Goal: Check status

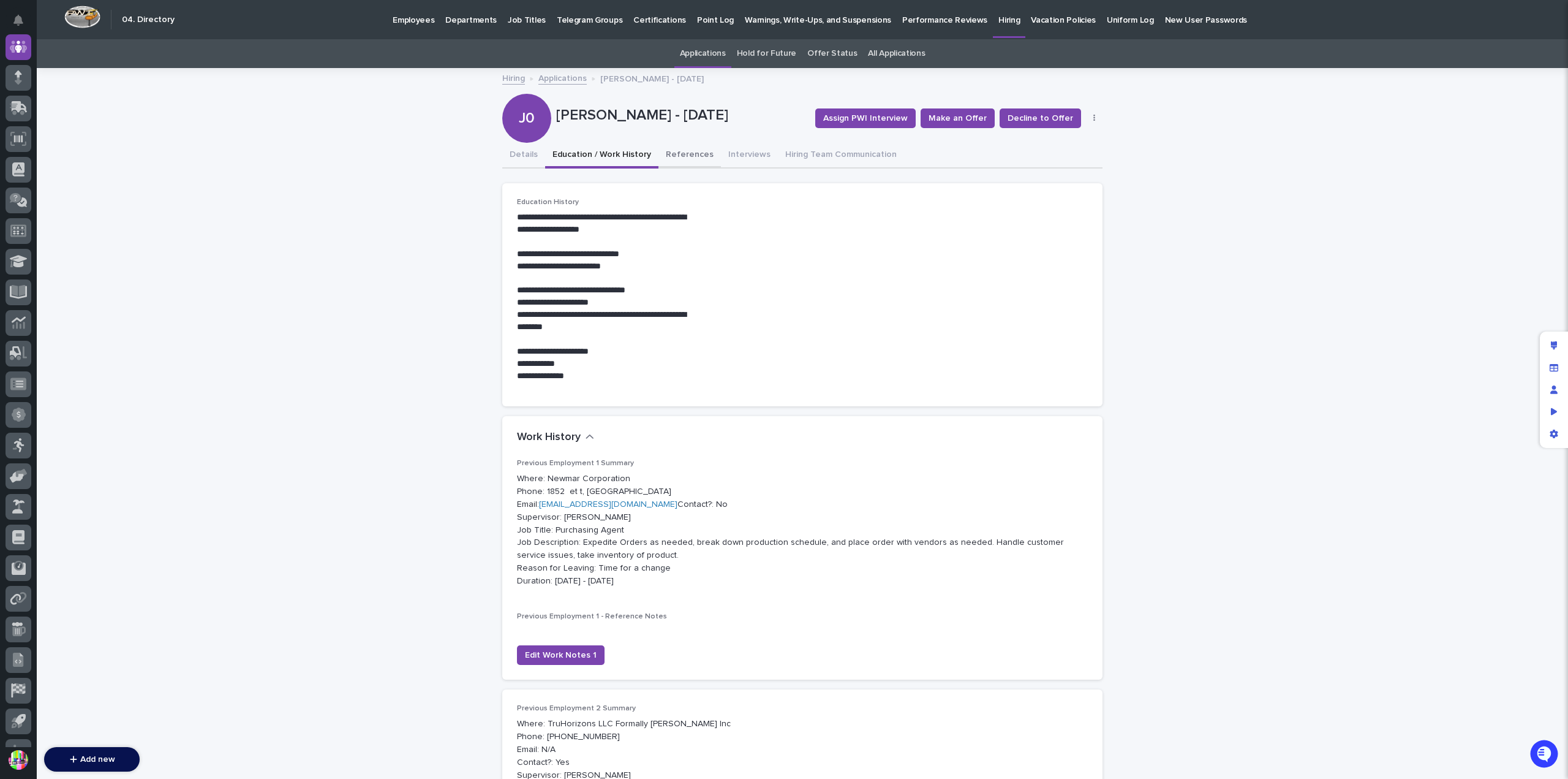
click at [673, 151] on button "References" at bounding box center [689, 156] width 62 height 26
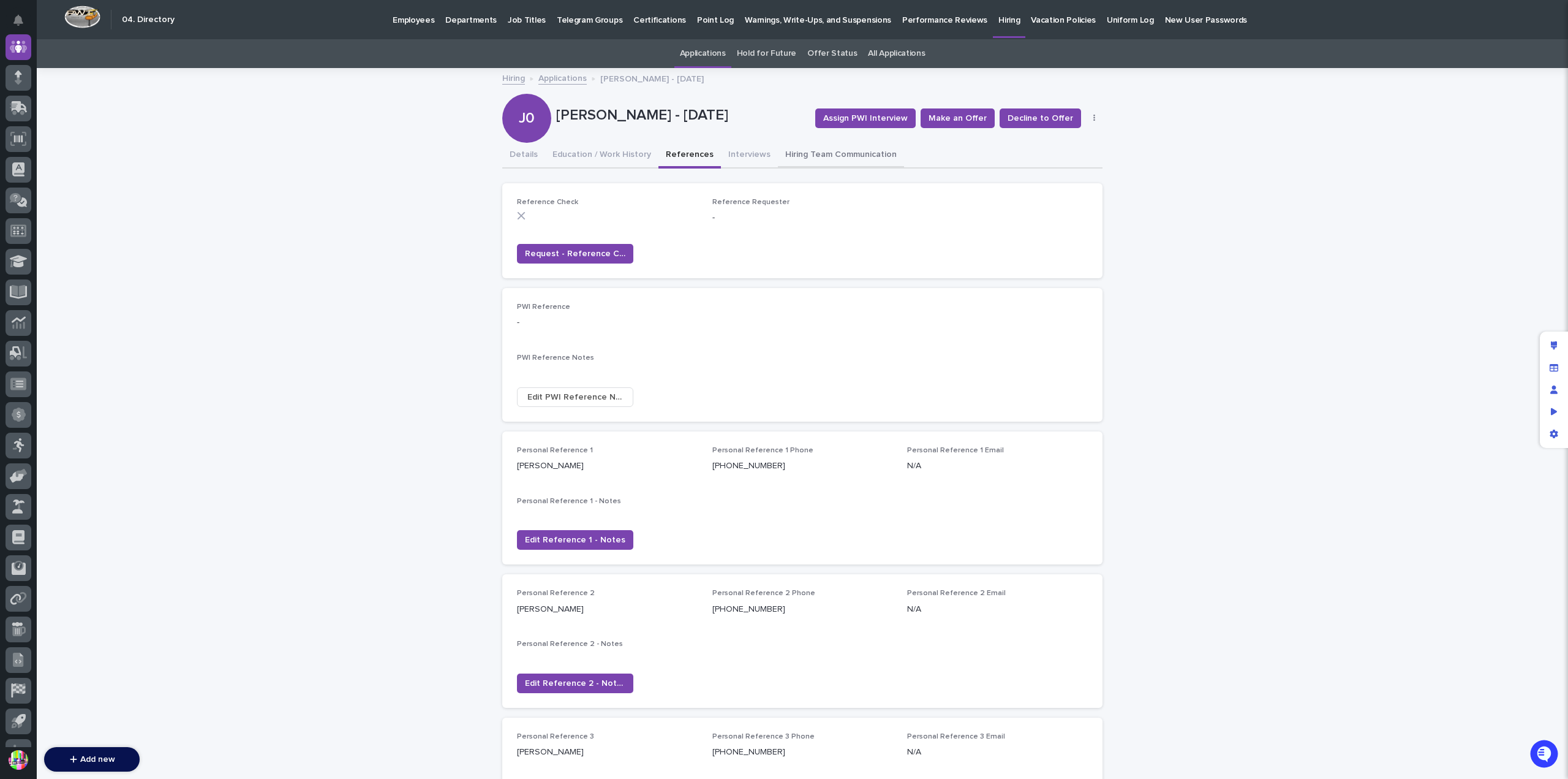
click at [807, 154] on button "Hiring Team Communication" at bounding box center [841, 156] width 126 height 26
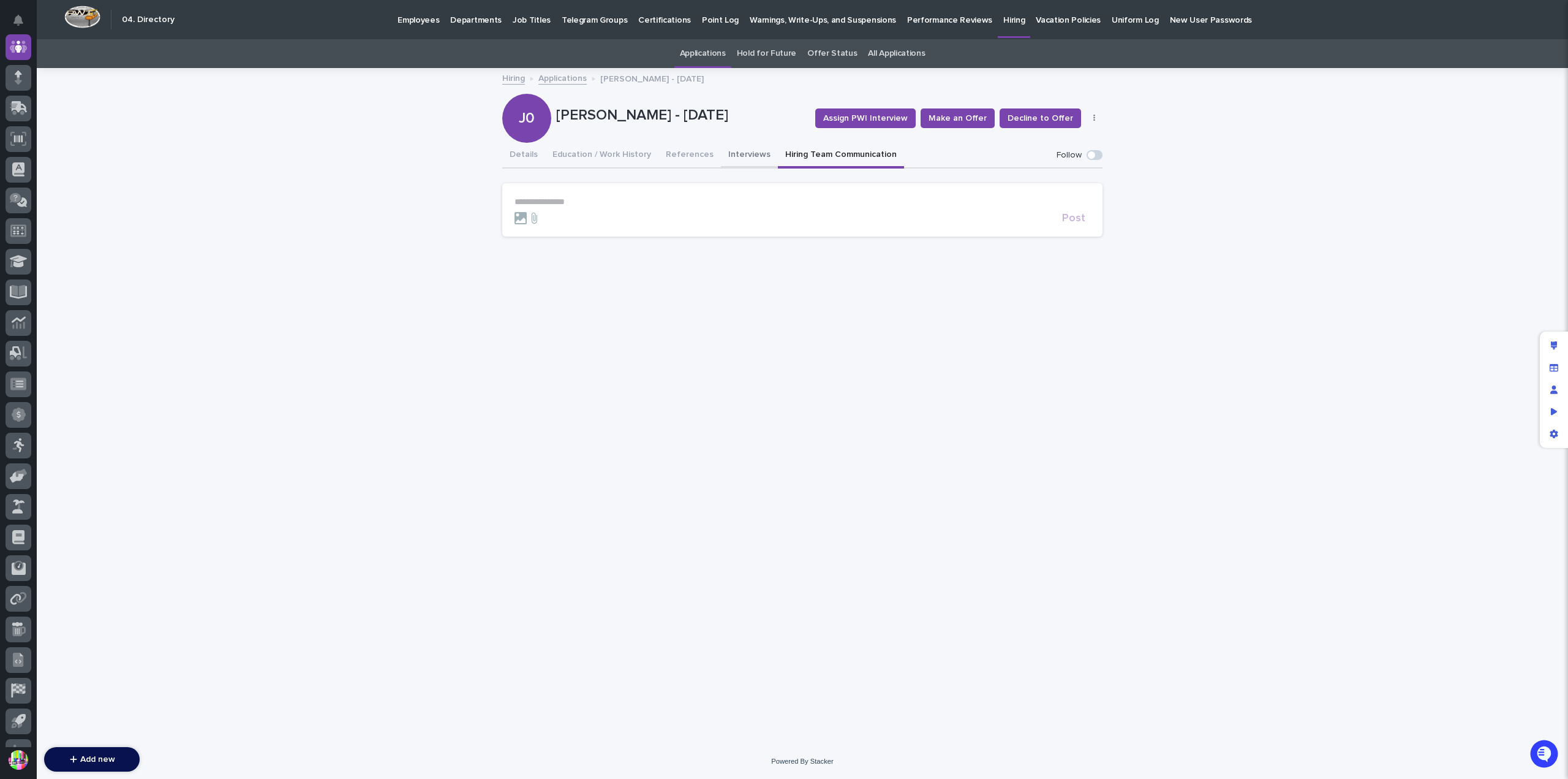
click at [743, 156] on button "Interviews" at bounding box center [749, 156] width 57 height 26
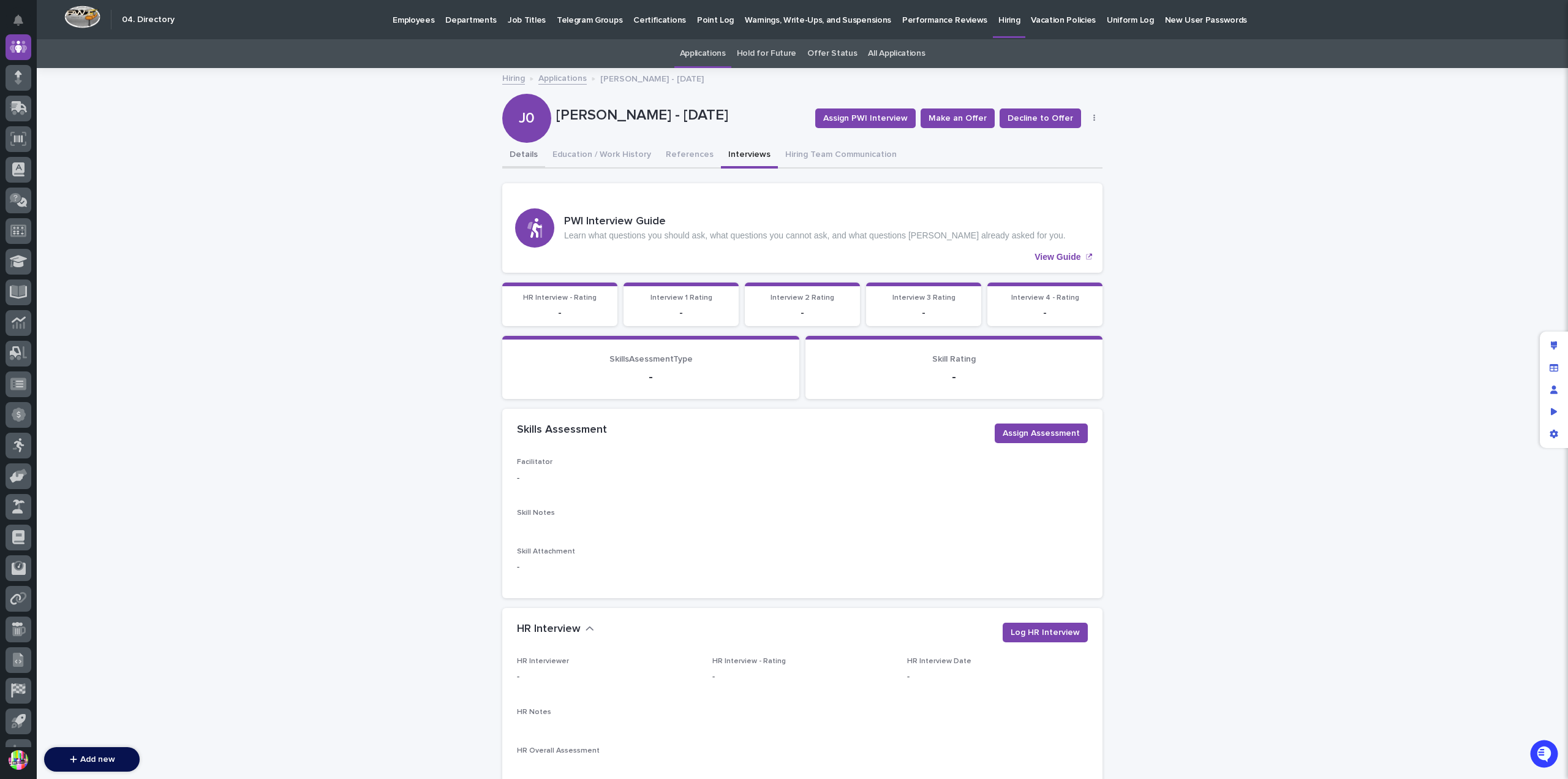
click at [519, 150] on button "Details" at bounding box center [524, 156] width 43 height 26
